Goal: Task Accomplishment & Management: Use online tool/utility

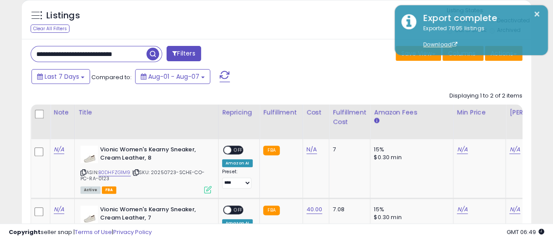
scroll to position [55, 0]
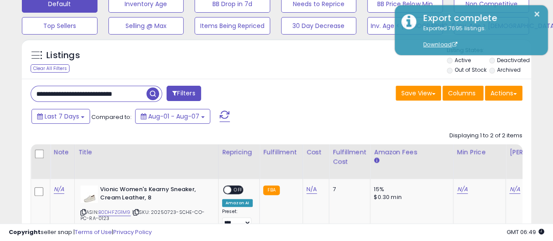
click at [125, 95] on input "**********" at bounding box center [88, 93] width 115 height 15
click at [513, 101] on div "Actions [GEOGRAPHIC_DATA] Export Visible Columns Export All Columns Export Rela…" at bounding box center [504, 94] width 38 height 17
click at [151, 96] on span "button" at bounding box center [153, 93] width 13 height 13
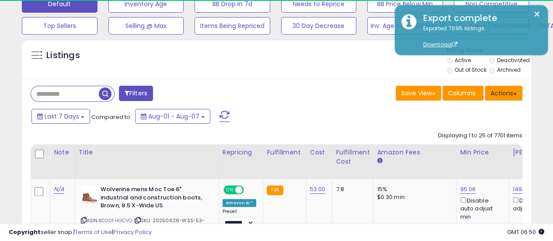
click at [507, 91] on button "Actions" at bounding box center [504, 93] width 38 height 15
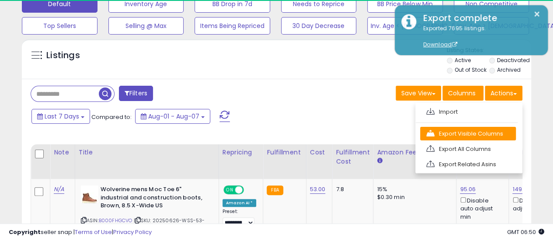
click at [498, 130] on link "Export Visible Columns" at bounding box center [468, 134] width 96 height 14
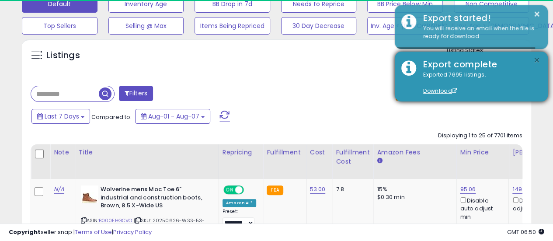
click at [537, 61] on button "×" at bounding box center [537, 60] width 7 height 11
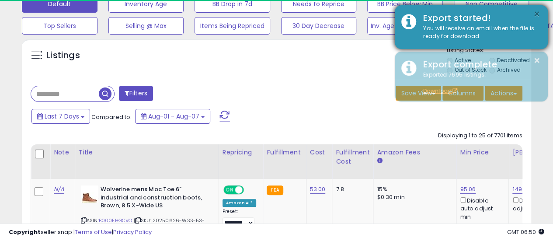
click at [536, 15] on button "×" at bounding box center [537, 14] width 7 height 11
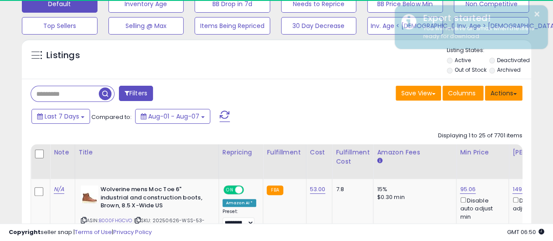
click at [513, 95] on button "Actions" at bounding box center [504, 93] width 38 height 15
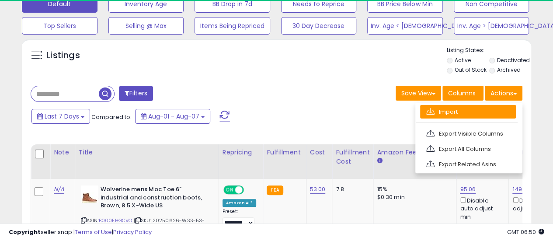
click at [497, 108] on link "Import" at bounding box center [468, 112] width 96 height 14
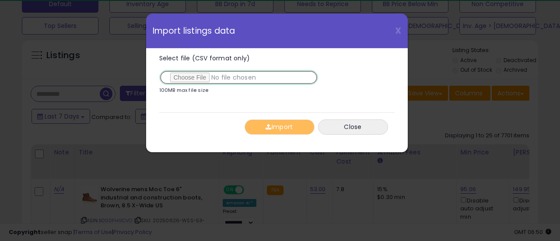
click at [196, 77] on input "Select file (CSV format only)" at bounding box center [238, 77] width 159 height 15
type input "**********"
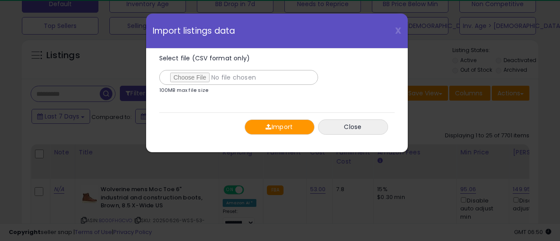
click at [292, 127] on button "Import" at bounding box center [279, 126] width 70 height 15
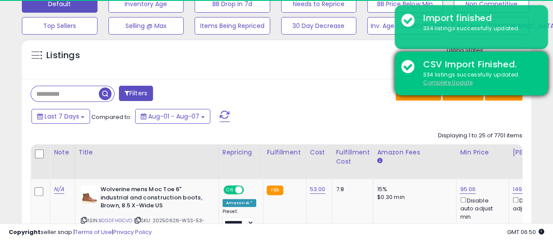
click at [448, 82] on u "Complete Update" at bounding box center [447, 82] width 49 height 7
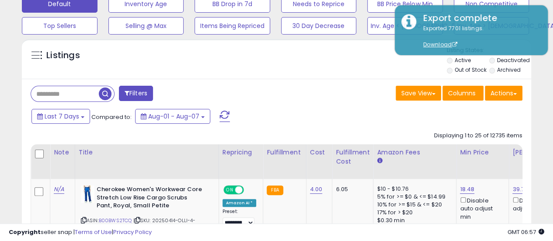
click at [318, 89] on div "Save View Save As New View Columns Actions [GEOGRAPHIC_DATA]" at bounding box center [403, 94] width 253 height 17
click at [339, 90] on div "Save View Save As New View Columns Actions [GEOGRAPHIC_DATA]" at bounding box center [403, 94] width 253 height 17
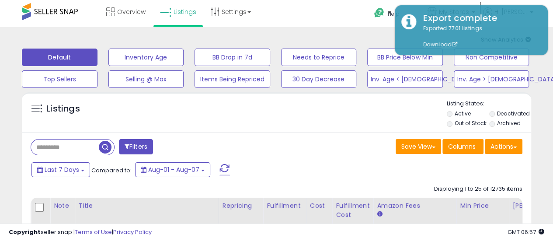
scroll to position [0, 0]
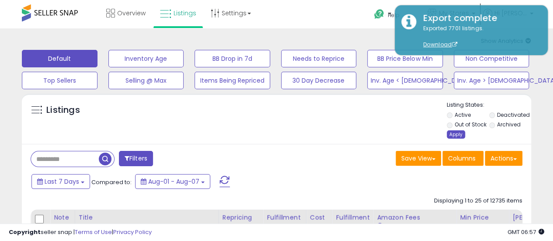
click at [456, 134] on div "Apply" at bounding box center [456, 134] width 18 height 8
